Goal: Information Seeking & Learning: Learn about a topic

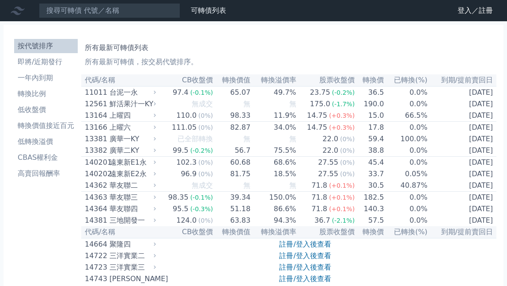
click at [126, 84] on th "代碼/名稱" at bounding box center [119, 80] width 77 height 12
click at [57, 61] on li "即將/近期發行" at bounding box center [46, 62] width 64 height 11
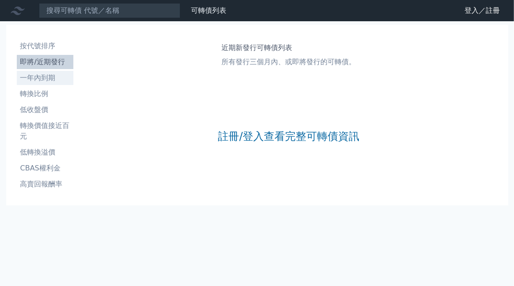
click at [48, 75] on li "一年內到期" at bounding box center [45, 77] width 57 height 11
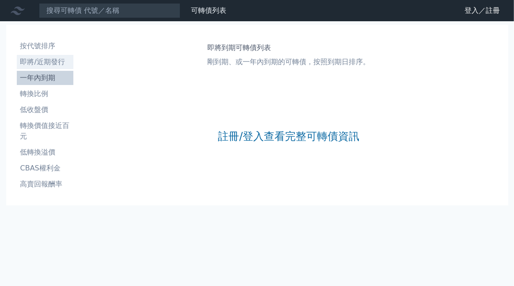
click at [50, 68] on link "即將/近期發行" at bounding box center [45, 62] width 57 height 14
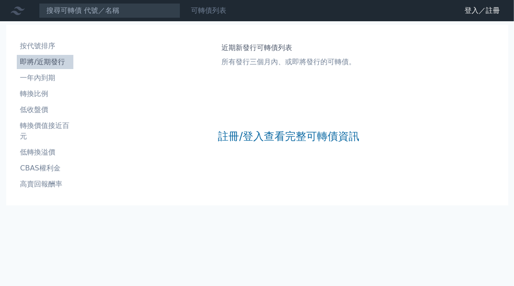
click at [223, 10] on link "可轉債列表" at bounding box center [208, 10] width 35 height 8
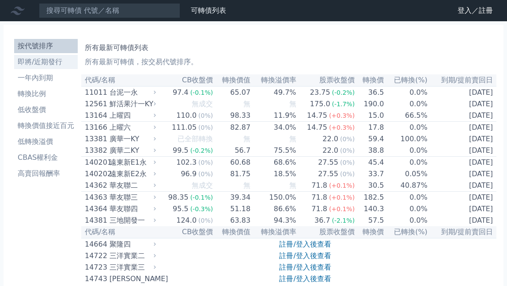
click at [62, 62] on li "即將/近期發行" at bounding box center [46, 62] width 64 height 11
click at [463, 6] on link "登入／註冊" at bounding box center [476, 11] width 50 height 14
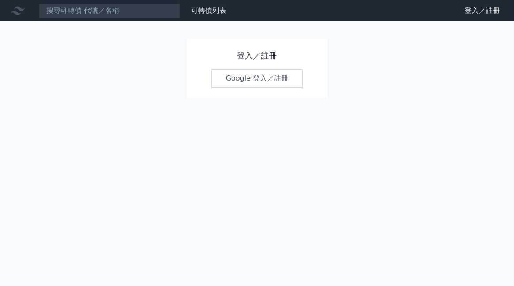
click at [256, 49] on div "登入／註冊 Google 登入／註冊" at bounding box center [257, 68] width 141 height 59
click at [249, 76] on link "Google 登入／註冊" at bounding box center [257, 78] width 92 height 19
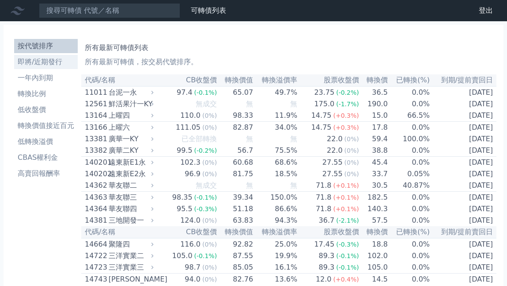
click at [59, 65] on li "即將/近期發行" at bounding box center [46, 62] width 64 height 11
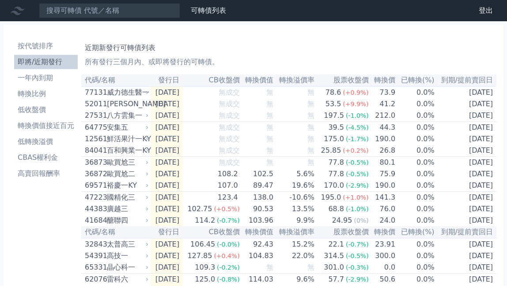
click at [183, 80] on th "發行日" at bounding box center [167, 80] width 32 height 12
click at [55, 61] on li "即將/近期發行" at bounding box center [46, 62] width 64 height 11
click at [48, 78] on li "一年內到期" at bounding box center [46, 77] width 64 height 11
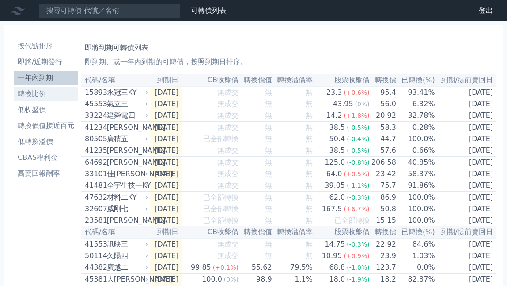
click at [44, 96] on li "轉換比例" at bounding box center [46, 93] width 64 height 11
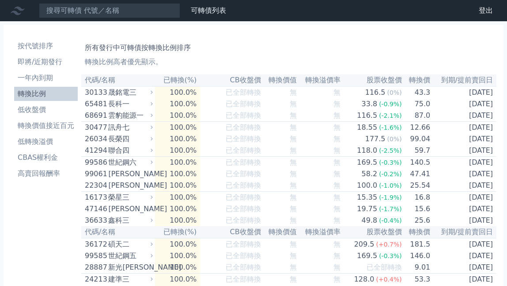
click at [41, 109] on li "低收盤價" at bounding box center [46, 109] width 64 height 11
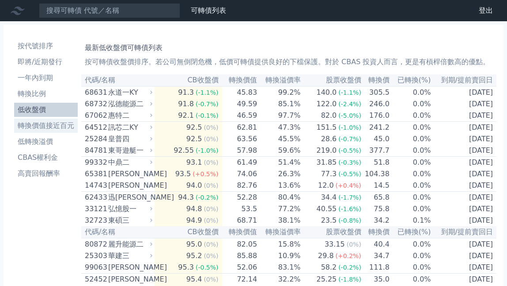
click at [45, 126] on li "轉換價值接近百元" at bounding box center [46, 125] width 64 height 11
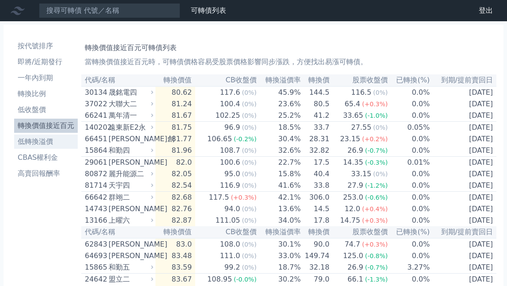
click at [46, 139] on li "低轉換溢價" at bounding box center [46, 141] width 64 height 11
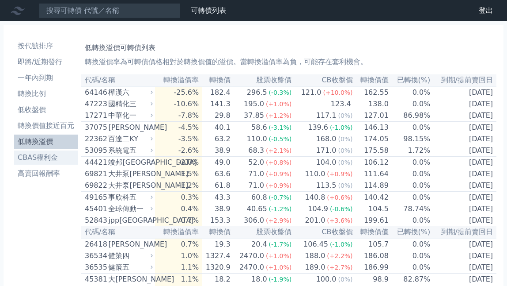
click at [53, 163] on link "CBAS權利金" at bounding box center [46, 157] width 64 height 14
